Goal: Communication & Community: Answer question/provide support

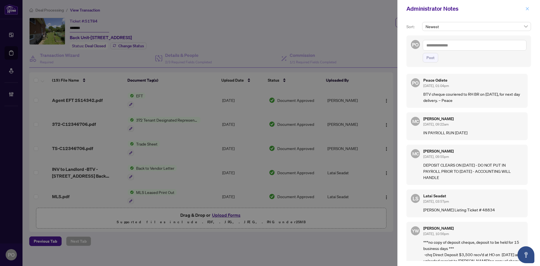
click at [527, 10] on icon "close" at bounding box center [527, 9] width 4 height 4
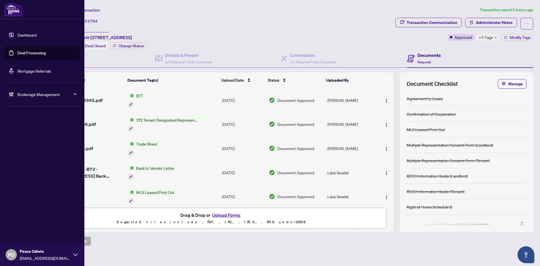
click at [17, 53] on link "Deal Processing" at bounding box center [31, 52] width 28 height 5
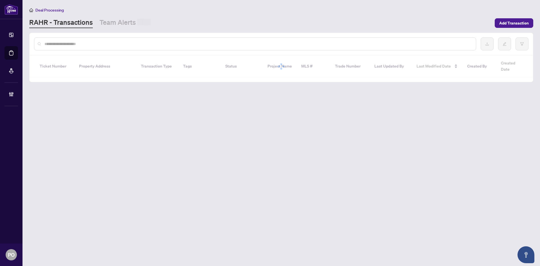
click at [191, 43] on input "text" at bounding box center [257, 44] width 427 height 6
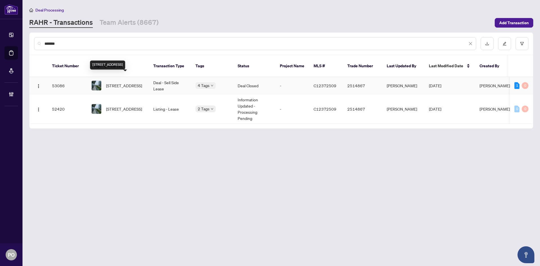
type input "*******"
click at [120, 82] on span "610-39 Queens Quay, Toronto, Ontario M5E 0A5, Canada" at bounding box center [124, 85] width 36 height 6
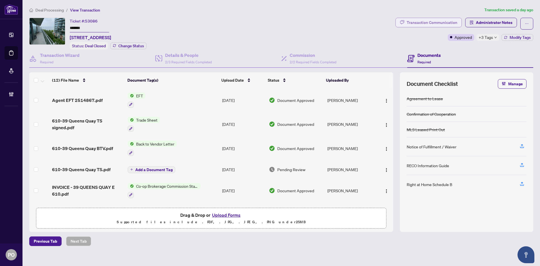
click at [437, 21] on div "Transaction Communication" at bounding box center [432, 22] width 51 height 9
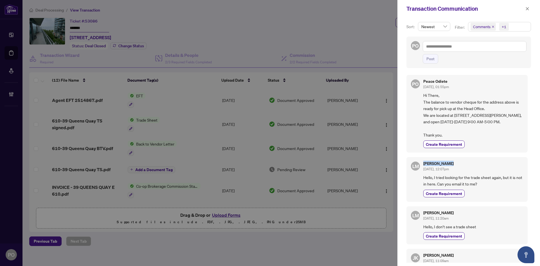
drag, startPoint x: 424, startPoint y: 170, endPoint x: 454, endPoint y: 170, distance: 30.7
click at [454, 165] on h5 "Lenka Matuska" at bounding box center [438, 163] width 30 height 4
copy h5 "Lenka Matuska"
click at [528, 9] on icon "close" at bounding box center [527, 8] width 3 height 3
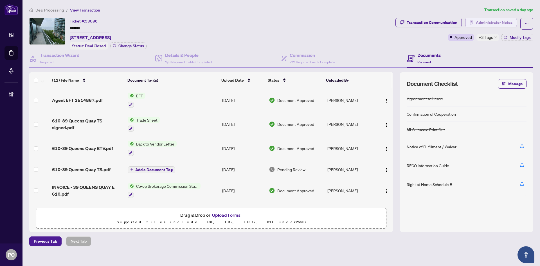
click at [502, 23] on span "Administrator Notes" at bounding box center [494, 22] width 37 height 9
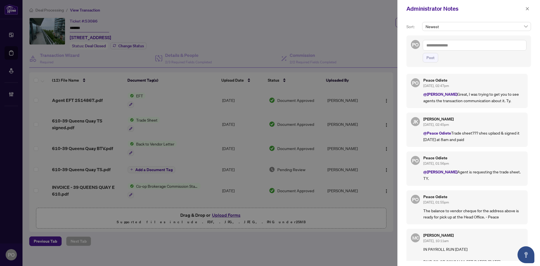
click at [469, 45] on textarea at bounding box center [475, 45] width 104 height 11
paste textarea "**********"
drag, startPoint x: 516, startPoint y: 48, endPoint x: 334, endPoint y: 21, distance: 184.8
click at [334, 21] on div "**********" at bounding box center [270, 133] width 540 height 266
type textarea "**********"
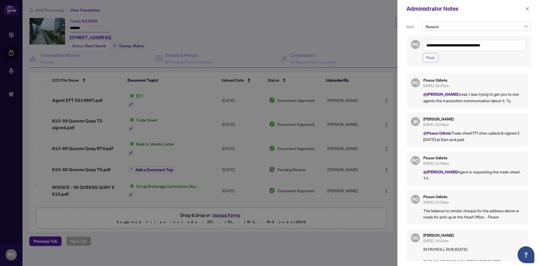
click at [431, 60] on span "Post" at bounding box center [430, 57] width 8 height 9
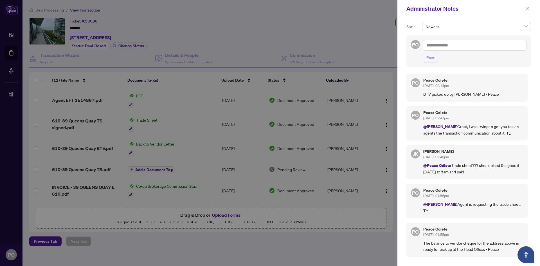
click at [525, 8] on icon "close" at bounding box center [527, 9] width 4 height 4
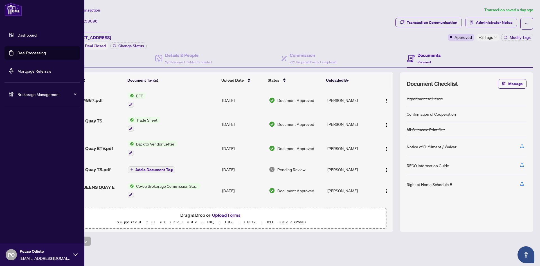
drag, startPoint x: 16, startPoint y: 55, endPoint x: 24, endPoint y: 56, distance: 7.9
click at [17, 55] on link "Deal Processing" at bounding box center [31, 52] width 28 height 5
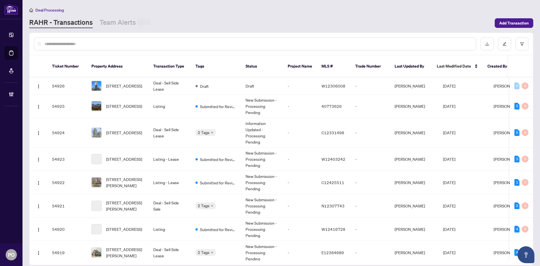
click at [374, 46] on input "text" at bounding box center [257, 44] width 427 height 6
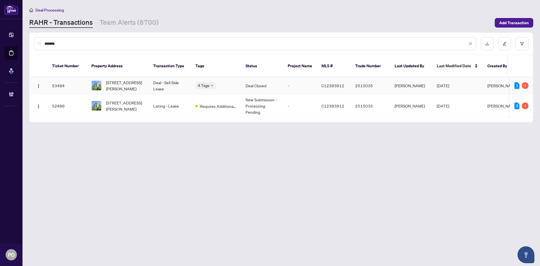
type input "*******"
click at [127, 79] on span "203-17 Kenaston Gdns, Toronto, Ontario M2K 0B9, Canada" at bounding box center [125, 85] width 38 height 12
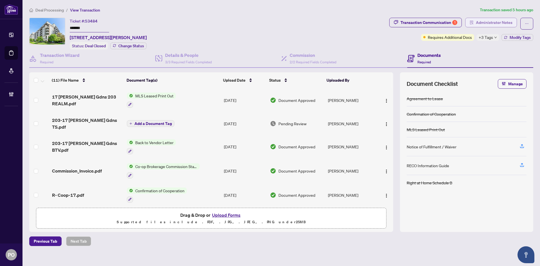
click at [499, 23] on span "Administrator Notes" at bounding box center [494, 22] width 37 height 9
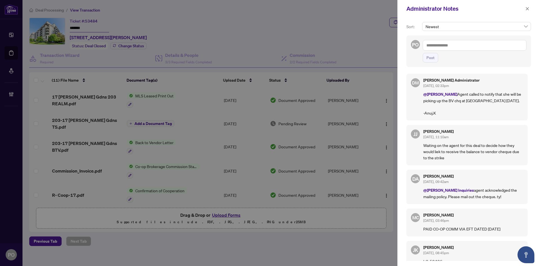
drag, startPoint x: 470, startPoint y: 49, endPoint x: 467, endPoint y: 48, distance: 3.4
click at [470, 50] on textarea at bounding box center [475, 45] width 104 height 11
drag, startPoint x: 508, startPoint y: 47, endPoint x: 320, endPoint y: 35, distance: 188.3
click at [320, 35] on div "**********" at bounding box center [270, 133] width 540 height 266
type textarea "**********"
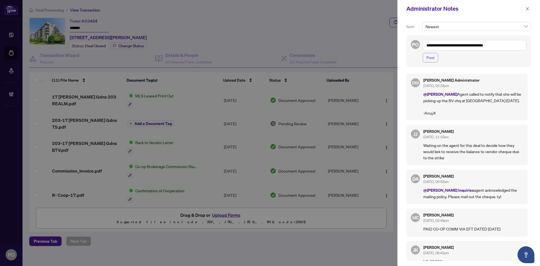
click at [431, 57] on span "Post" at bounding box center [430, 57] width 8 height 9
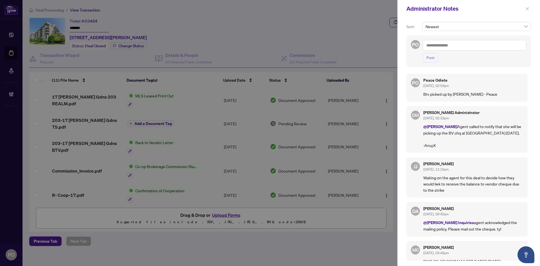
click at [526, 7] on icon "close" at bounding box center [527, 9] width 4 height 4
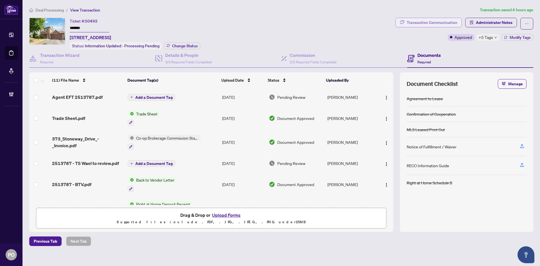
click at [433, 21] on div "Transaction Communication" at bounding box center [432, 22] width 51 height 9
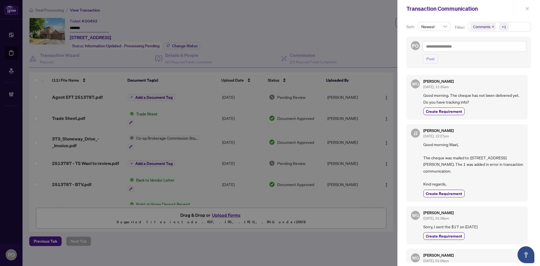
click at [526, 8] on icon "close" at bounding box center [527, 9] width 4 height 4
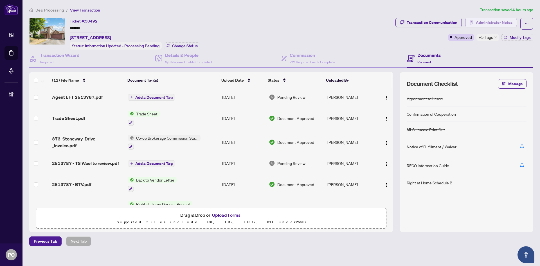
click at [493, 25] on span "Administrator Notes" at bounding box center [494, 22] width 37 height 9
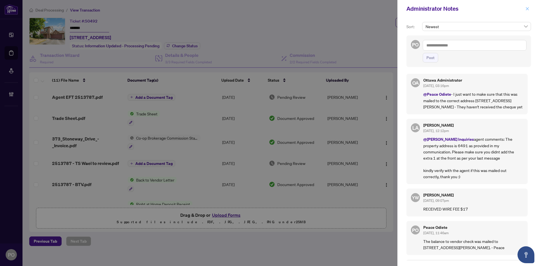
click at [526, 9] on icon "close" at bounding box center [527, 9] width 4 height 4
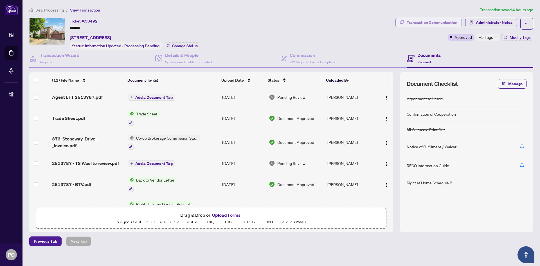
click at [442, 21] on div "Transaction Communication" at bounding box center [432, 22] width 51 height 9
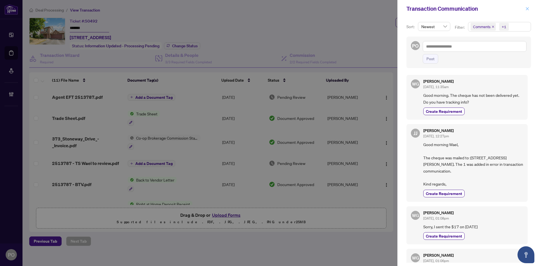
click at [527, 10] on icon "close" at bounding box center [527, 9] width 4 height 4
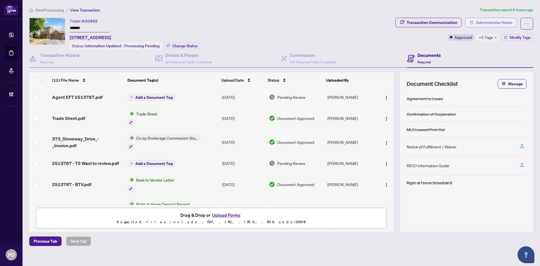
click at [502, 24] on span "Administrator Notes" at bounding box center [494, 22] width 37 height 9
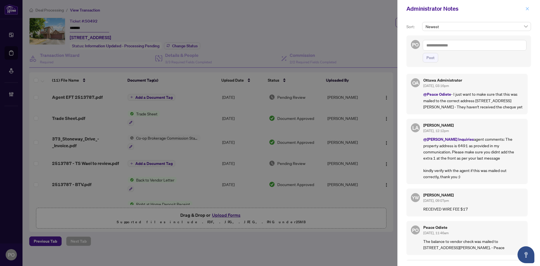
drag, startPoint x: 528, startPoint y: 10, endPoint x: 525, endPoint y: 11, distance: 3.3
click at [528, 10] on icon "close" at bounding box center [527, 9] width 4 height 4
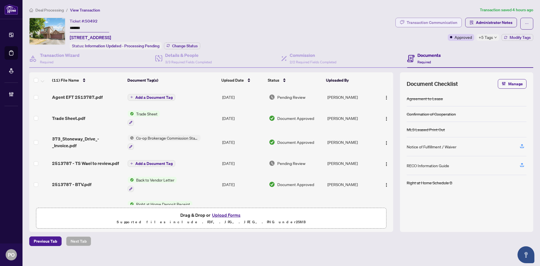
click at [437, 20] on div "Transaction Communication" at bounding box center [432, 22] width 51 height 9
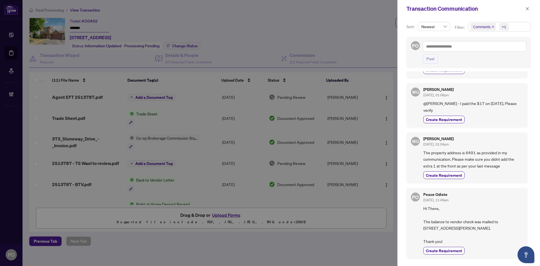
scroll to position [84, 0]
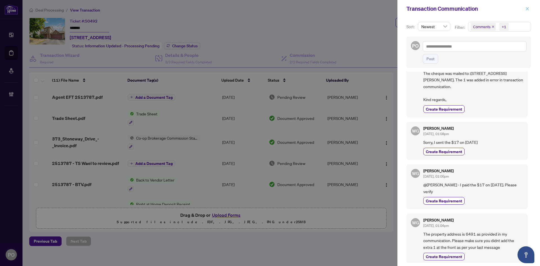
click at [529, 10] on button "button" at bounding box center [527, 8] width 7 height 7
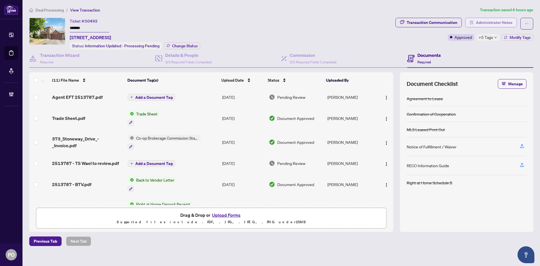
click at [487, 22] on span "Administrator Notes" at bounding box center [494, 22] width 37 height 9
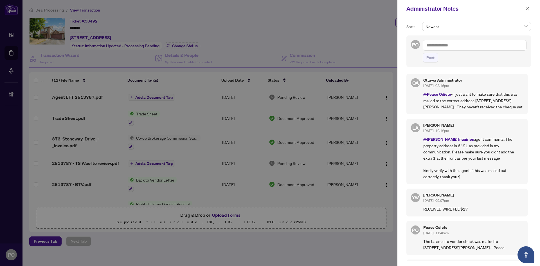
drag, startPoint x: 453, startPoint y: 92, endPoint x: 530, endPoint y: 107, distance: 78.4
click at [530, 107] on div "OA Ottawa Administrator [DATE], 03:16pm @Peace Odiete - I just want to make sur…" at bounding box center [468, 165] width 125 height 190
copy p "I just want to make sure that this was mailed to the correct address [STREET_AD…"
click at [528, 6] on span "button" at bounding box center [527, 8] width 4 height 9
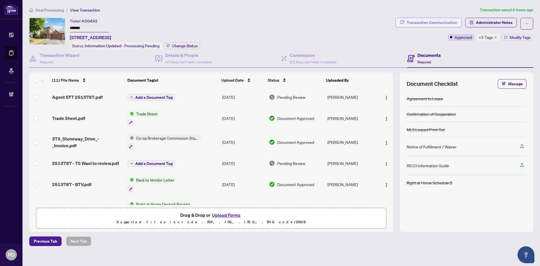
click at [434, 19] on div "Transaction Communication" at bounding box center [432, 22] width 51 height 9
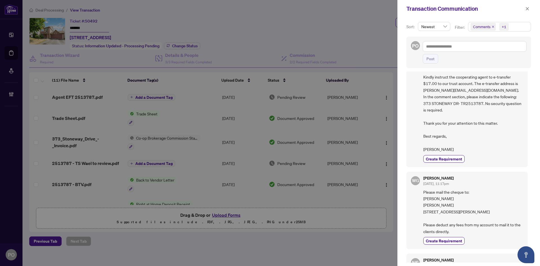
scroll to position [450, 0]
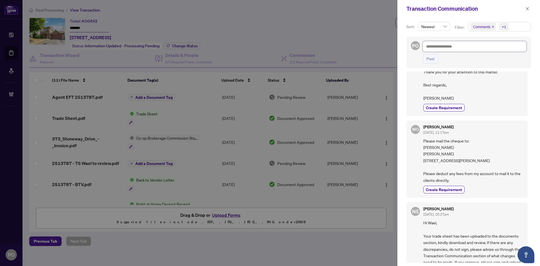
click at [453, 48] on textarea at bounding box center [475, 46] width 104 height 11
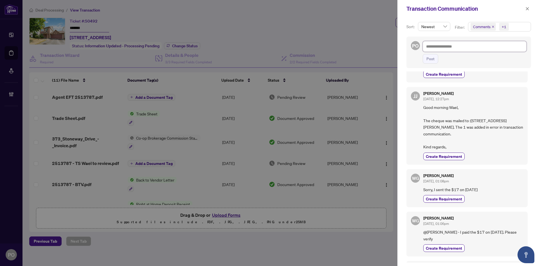
scroll to position [0, 0]
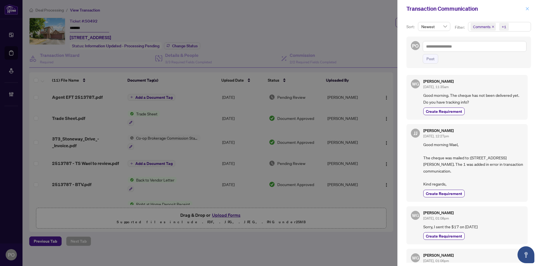
click at [527, 8] on icon "close" at bounding box center [527, 9] width 4 height 4
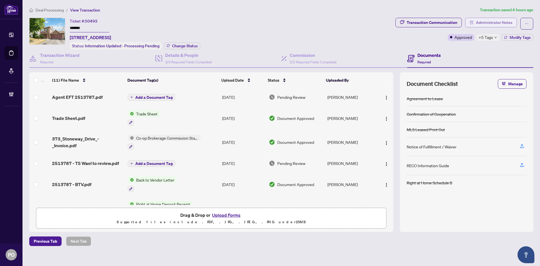
click at [481, 23] on span "Administrator Notes" at bounding box center [494, 22] width 37 height 9
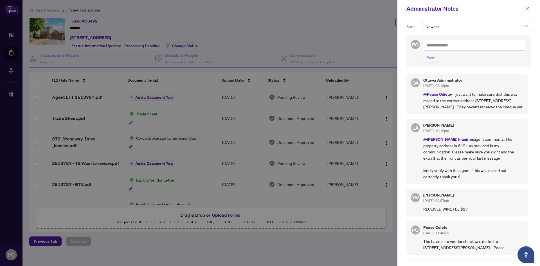
click at [471, 47] on textarea at bounding box center [475, 45] width 104 height 11
paste textarea "**********"
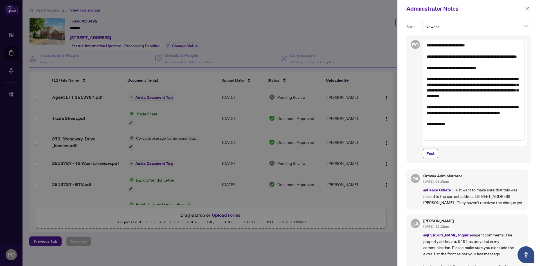
click at [426, 55] on textarea "**********" at bounding box center [474, 90] width 102 height 101
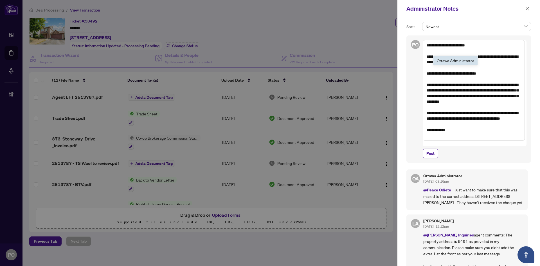
click at [467, 61] on span "Otta wa Administrator" at bounding box center [455, 60] width 37 height 5
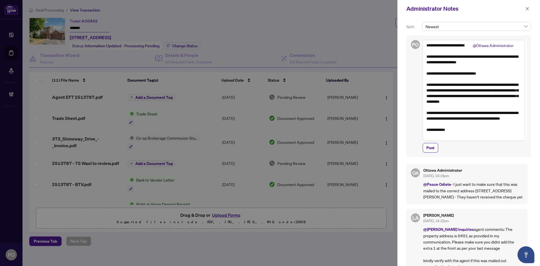
drag, startPoint x: 463, startPoint y: 140, endPoint x: 423, endPoint y: 113, distance: 47.7
click at [423, 113] on textarea "**********" at bounding box center [474, 90] width 102 height 101
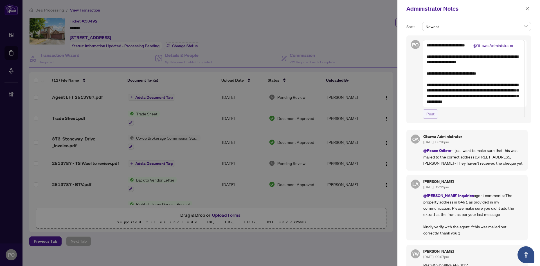
type textarea "**********"
click at [429, 118] on span "Post" at bounding box center [430, 113] width 8 height 9
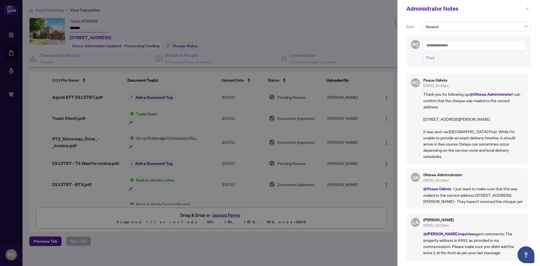
click at [525, 9] on icon "close" at bounding box center [527, 9] width 4 height 4
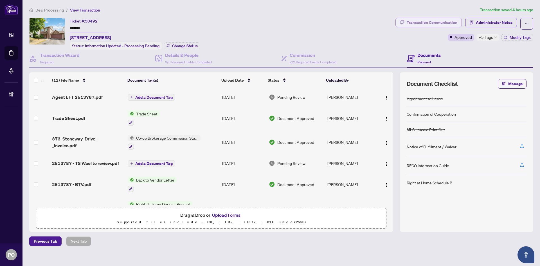
click at [447, 23] on div "Transaction Communication" at bounding box center [432, 22] width 51 height 9
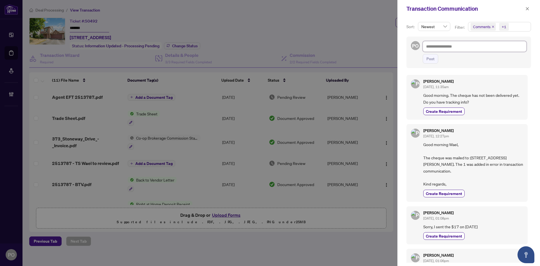
click at [459, 46] on textarea at bounding box center [475, 46] width 104 height 11
